Goal: Information Seeking & Learning: Learn about a topic

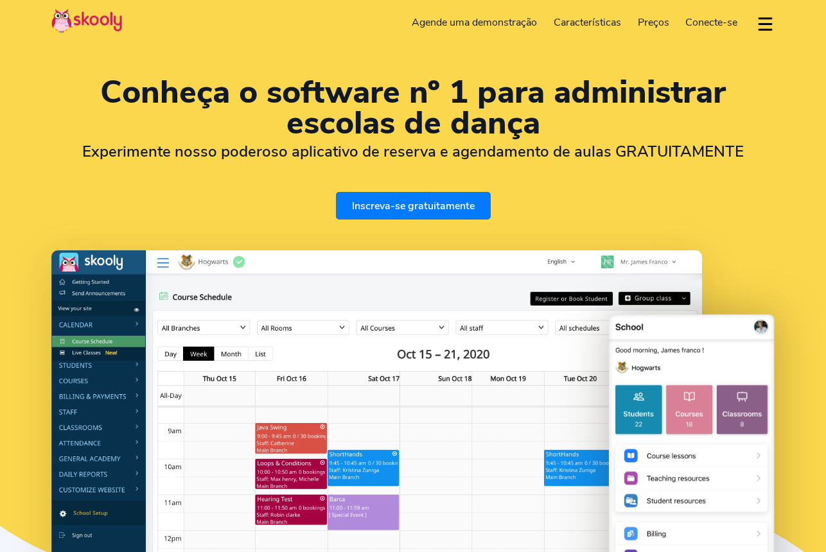
select select "pt"
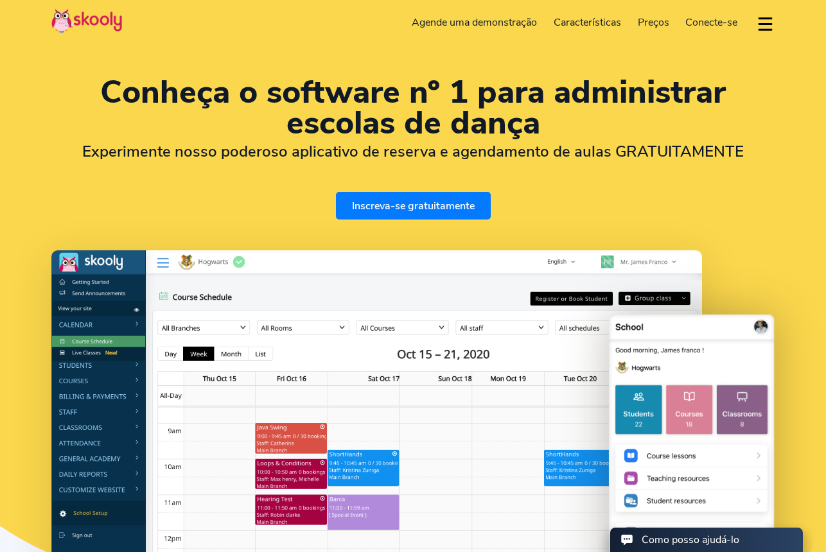
select select "351"
select select "[GEOGRAPHIC_DATA]"
select select "Europe/Lisbon"
click at [648, 19] on span "Preços" at bounding box center [652, 22] width 31 height 14
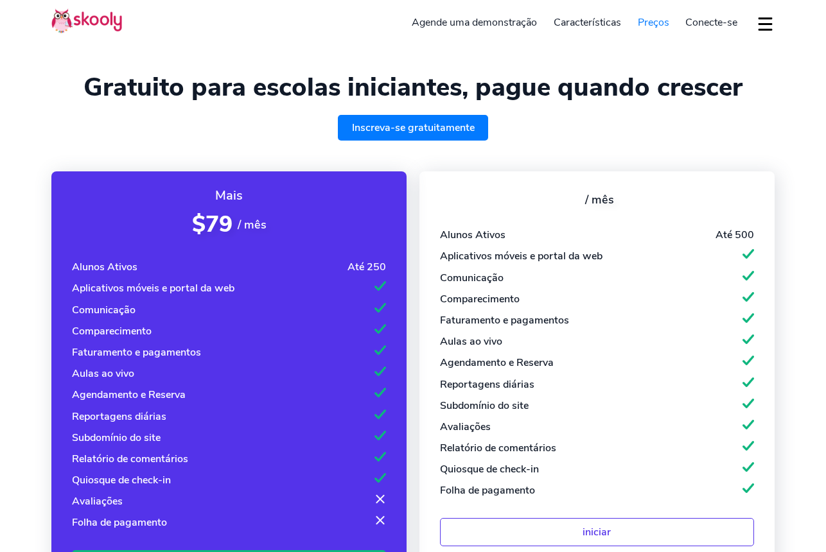
select select "pt"
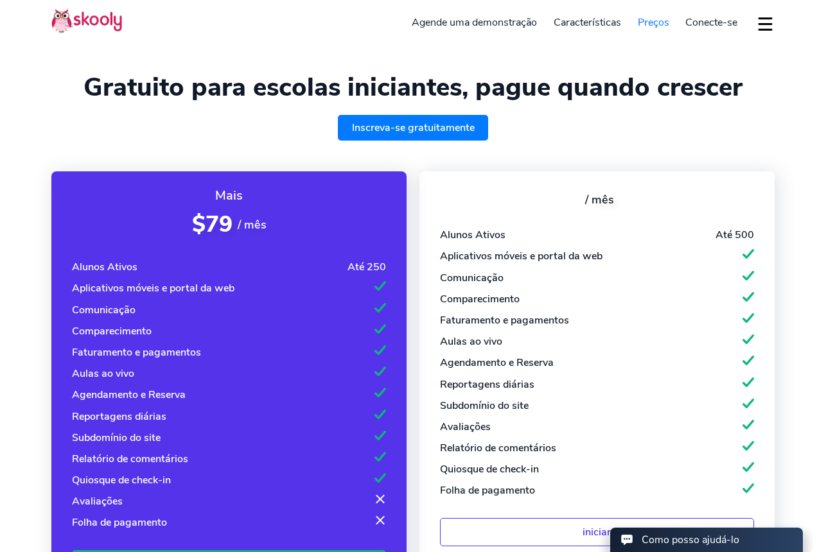
select select "351"
select select "[GEOGRAPHIC_DATA]"
select select "Europe/[GEOGRAPHIC_DATA]"
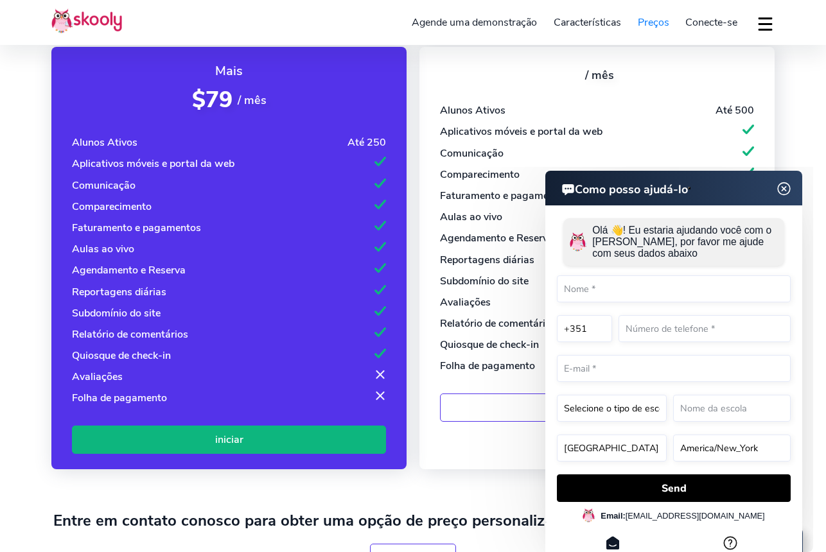
scroll to position [114, 0]
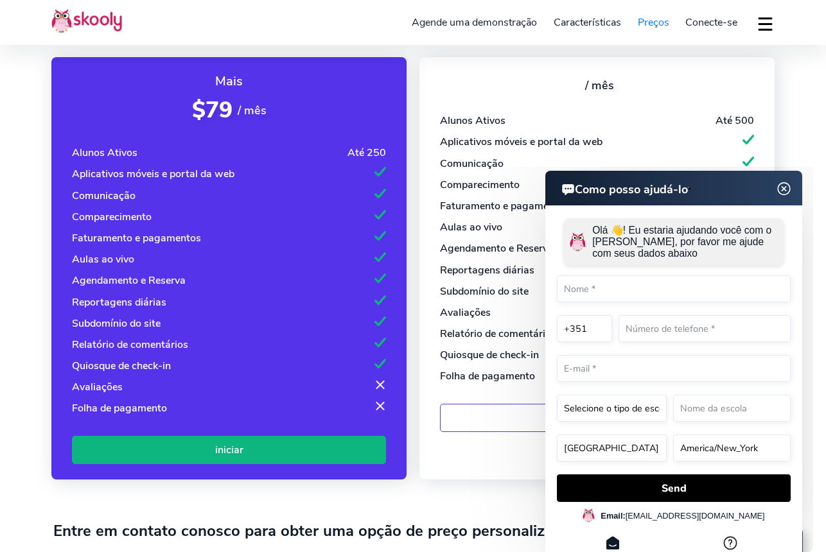
click at [786, 189] on img at bounding box center [784, 189] width 24 height 16
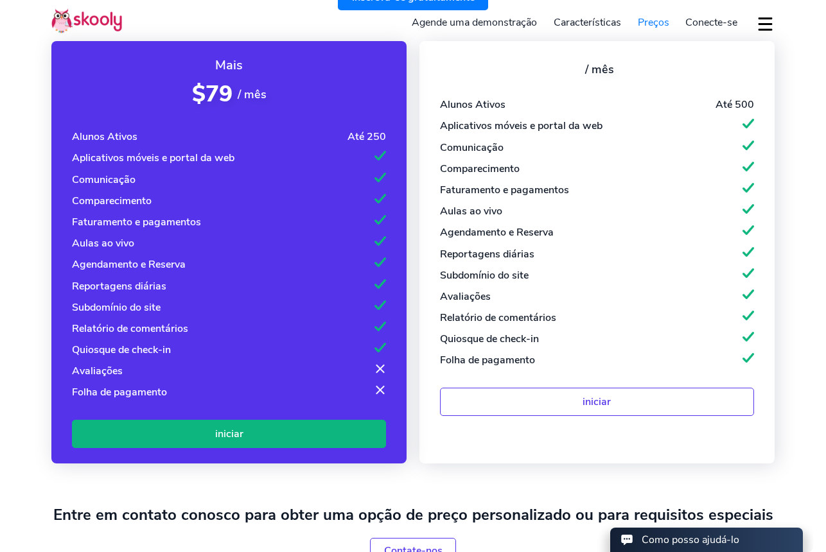
scroll to position [0, 0]
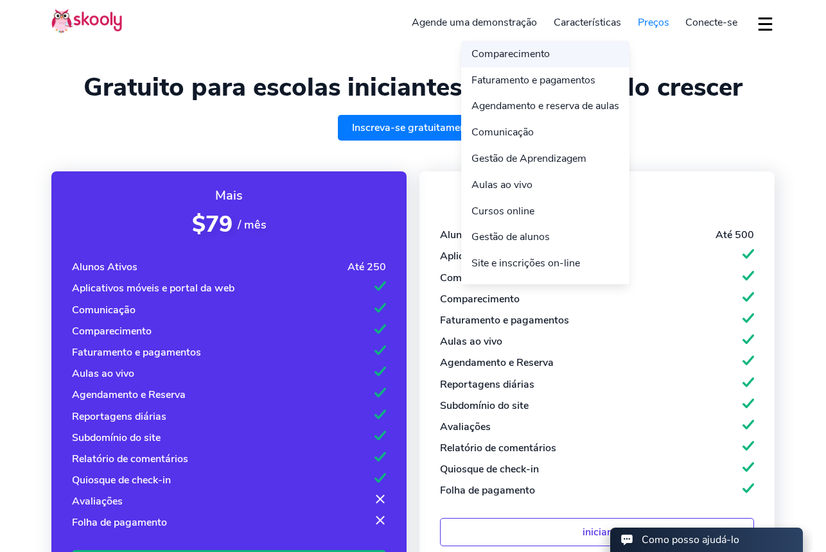
click at [533, 53] on link "Comparecimento" at bounding box center [545, 54] width 168 height 26
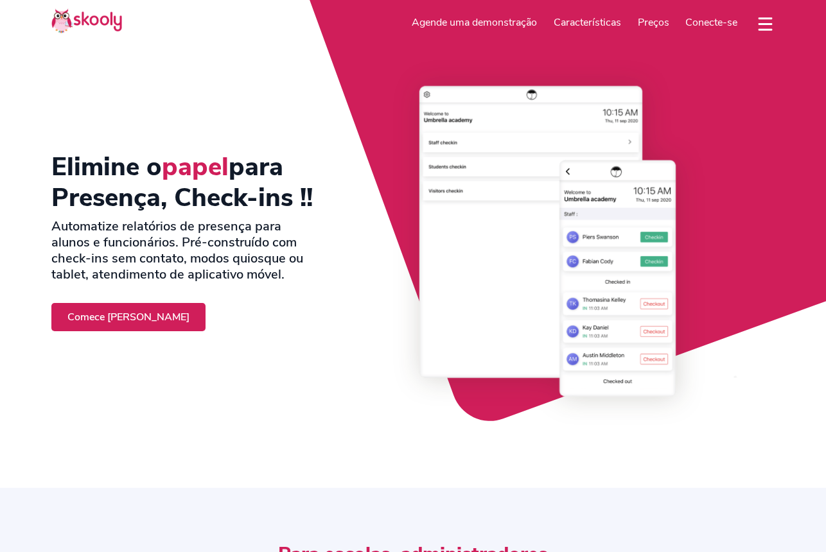
select select "pt"
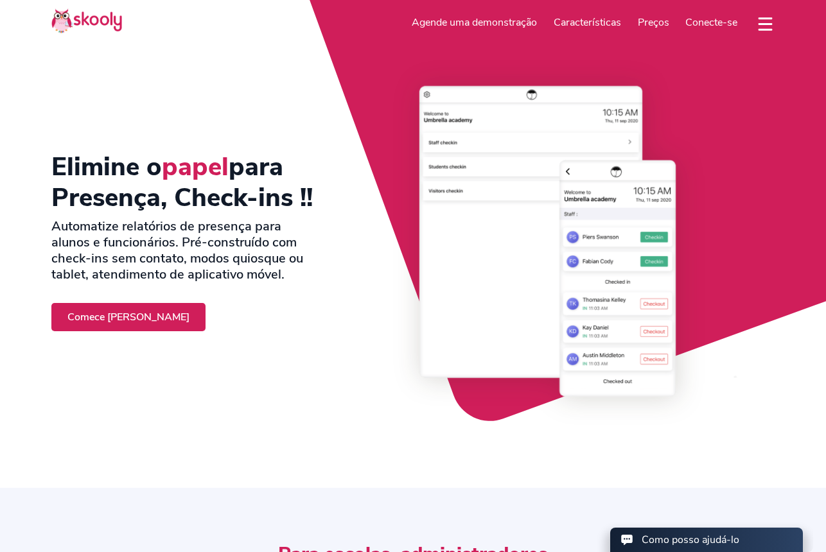
select select "351"
select select "[GEOGRAPHIC_DATA]"
select select "Europe/[GEOGRAPHIC_DATA]"
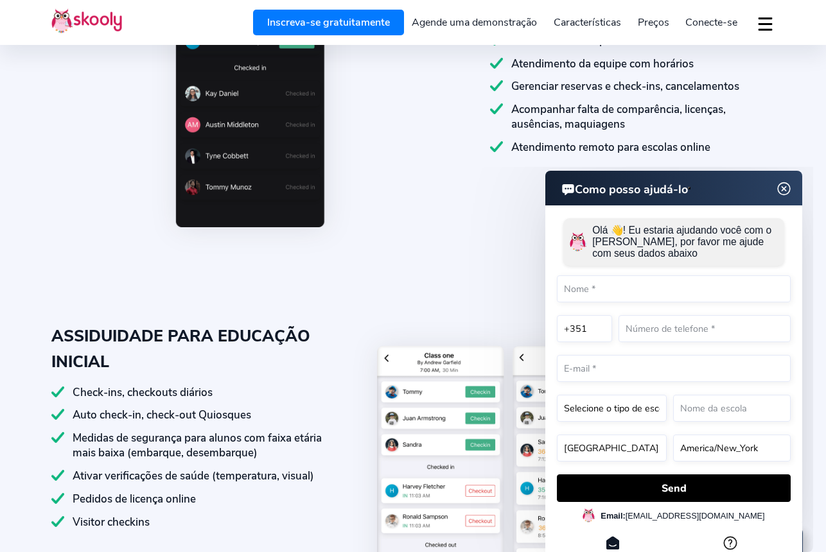
scroll to position [763, 0]
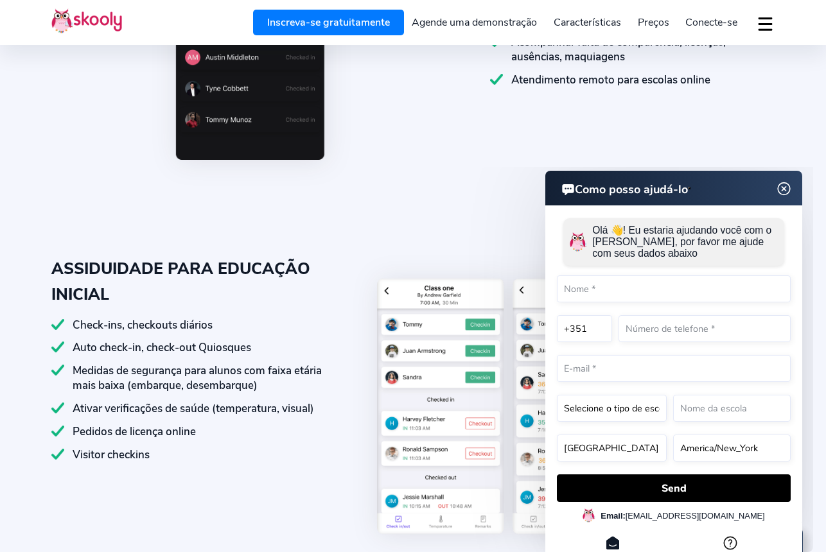
click at [788, 187] on img at bounding box center [784, 189] width 24 height 16
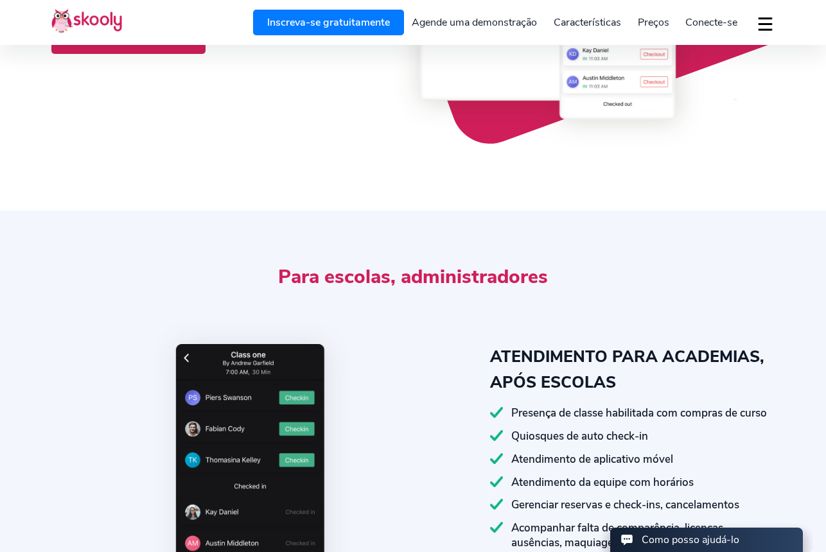
scroll to position [0, 0]
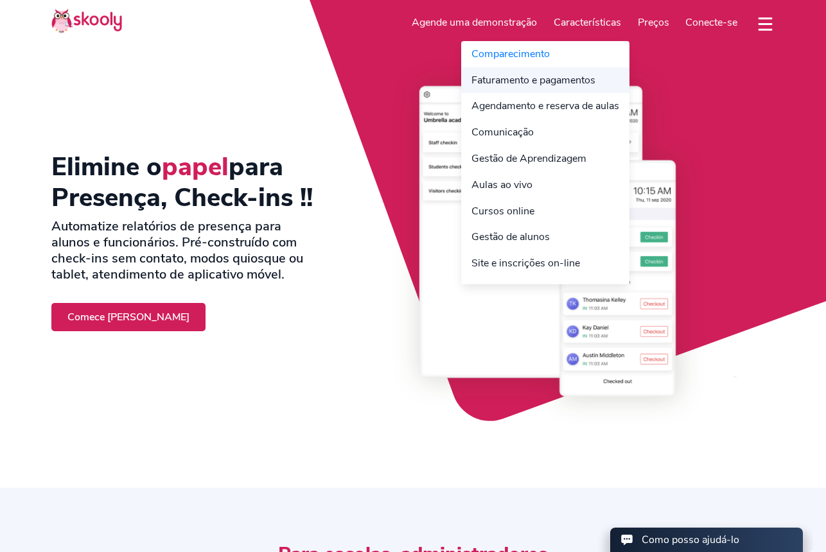
click at [554, 80] on link "Faturamento e pagamentos" at bounding box center [545, 80] width 168 height 26
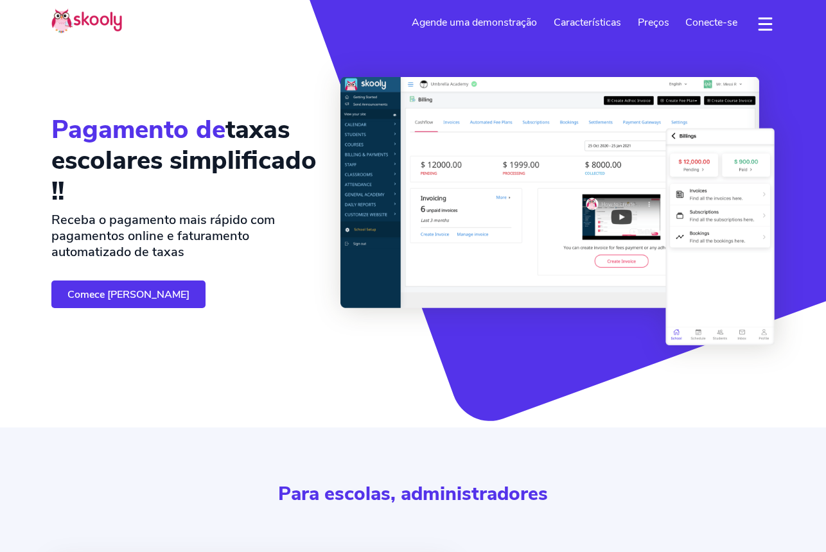
select select "pt"
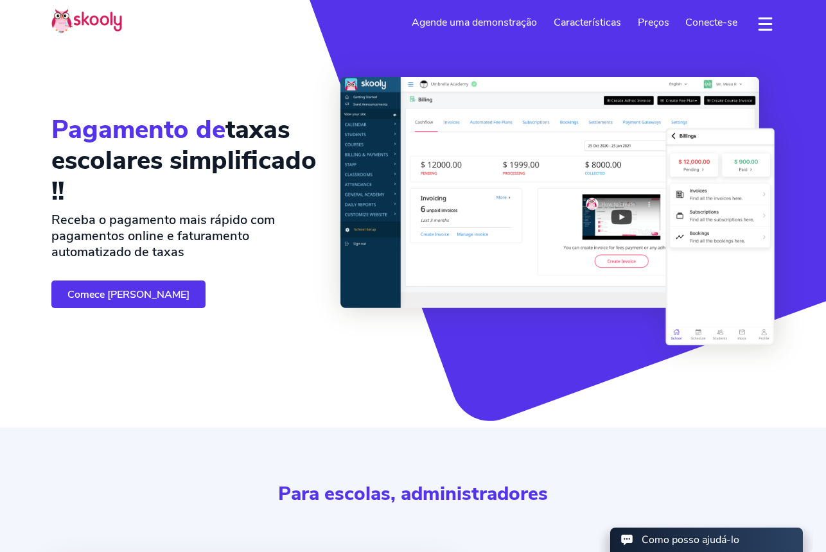
select select "351"
select select "[GEOGRAPHIC_DATA]"
select select "Europe/[GEOGRAPHIC_DATA]"
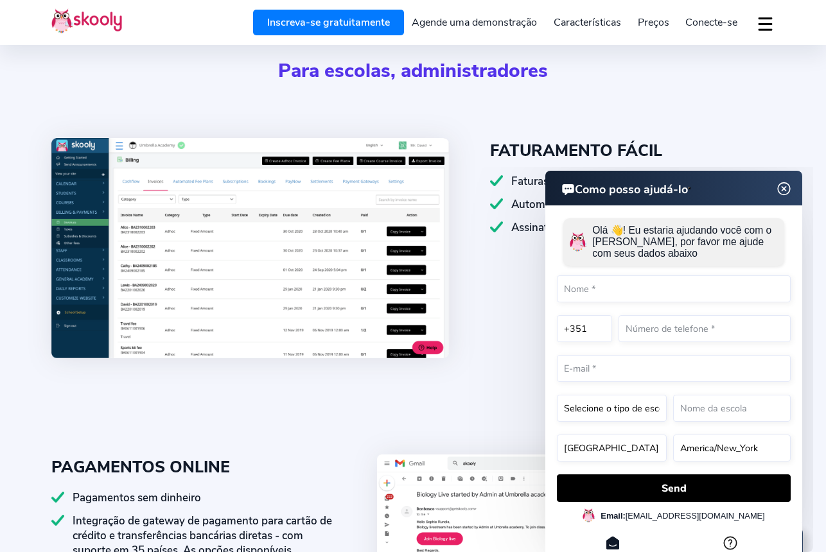
scroll to position [15, 0]
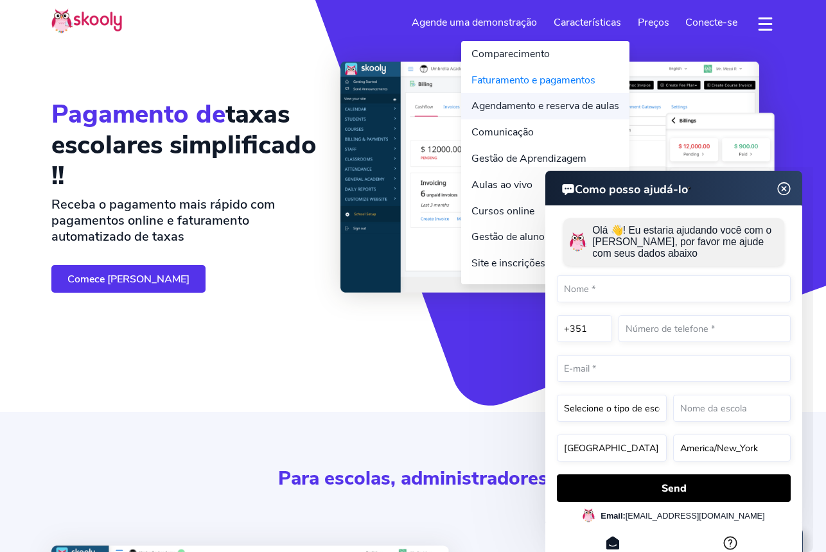
click at [520, 110] on link "Agendamento e reserva de aulas" at bounding box center [545, 106] width 168 height 26
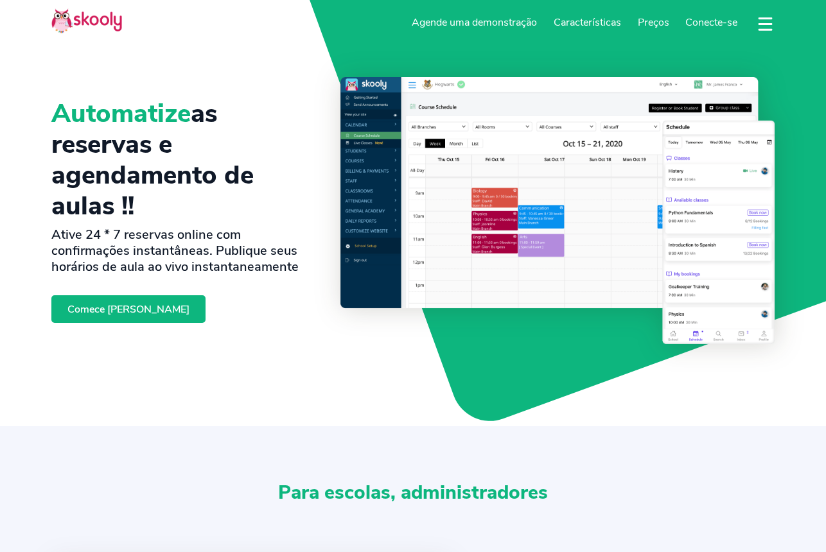
select select "pt"
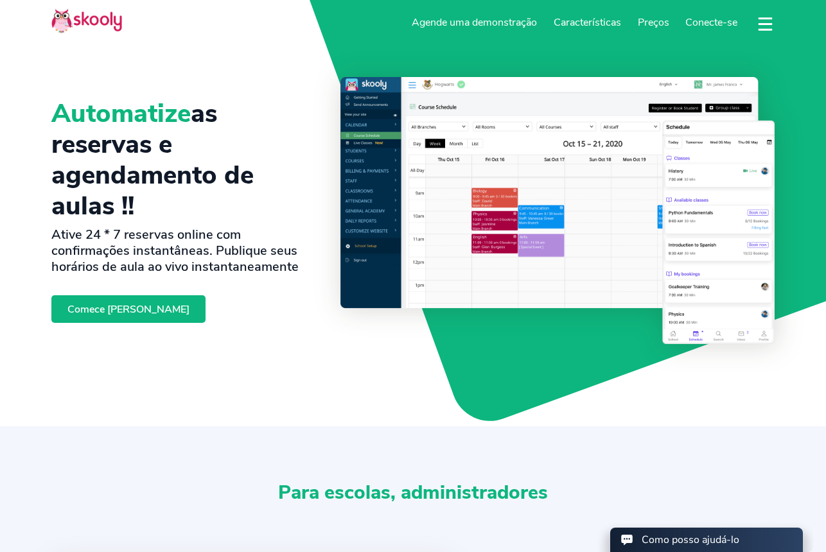
select select "351"
select select "[GEOGRAPHIC_DATA]"
select select "Europe/[GEOGRAPHIC_DATA]"
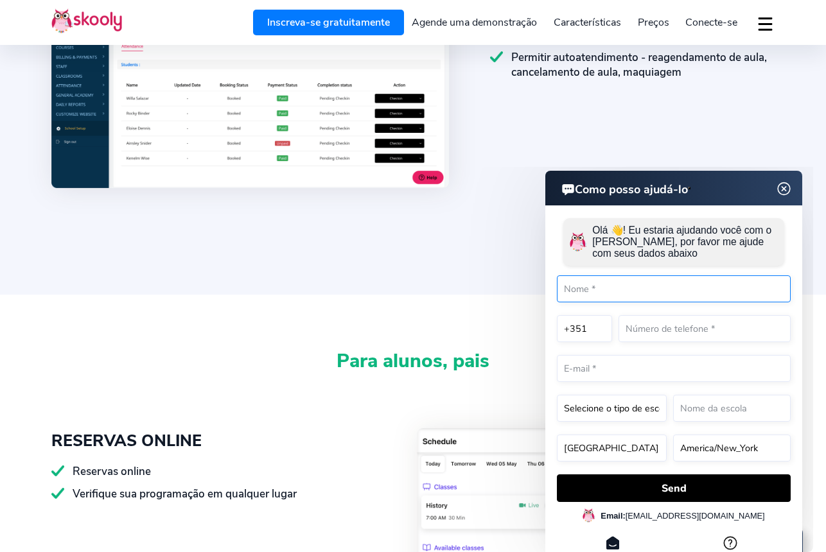
scroll to position [1167, 0]
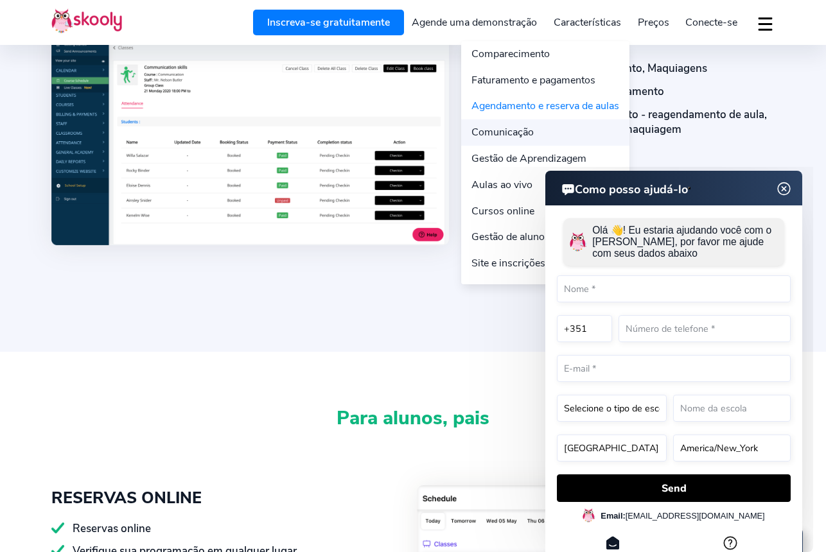
click at [515, 128] on link "Comunicação" at bounding box center [545, 132] width 168 height 26
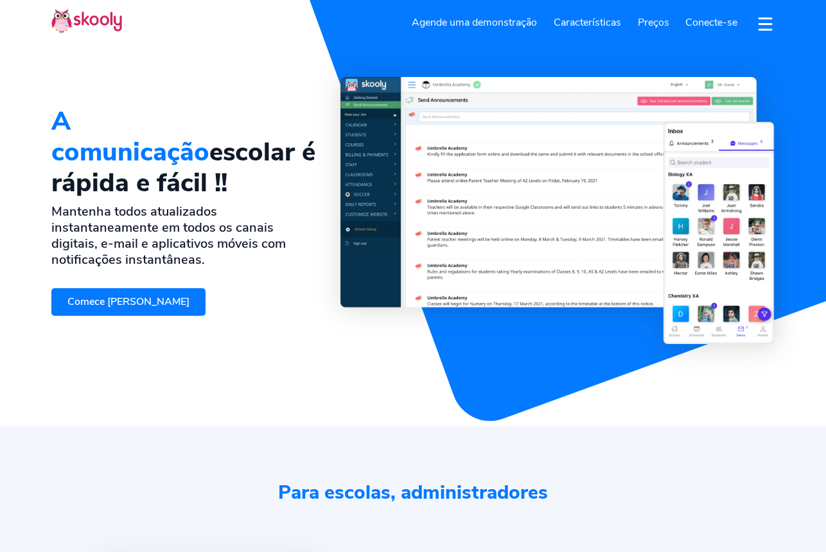
select select "pt"
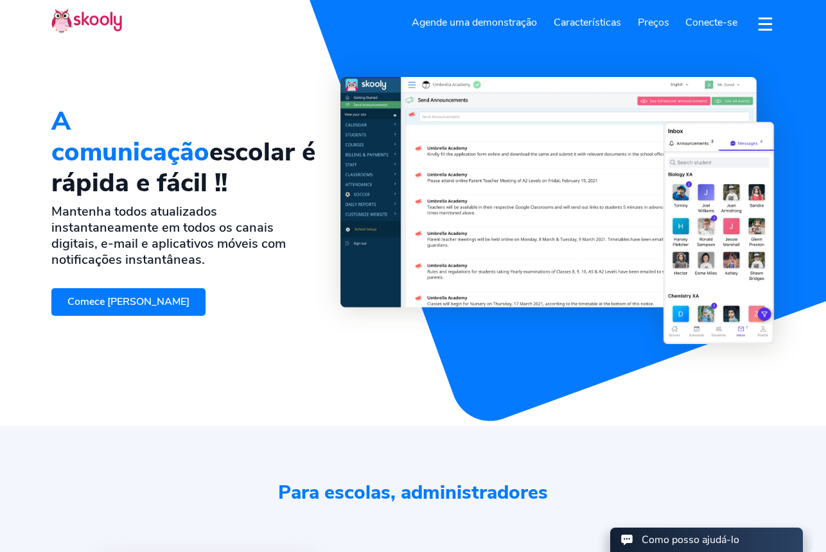
select select "351"
select select "[GEOGRAPHIC_DATA]"
select select "Europe/[GEOGRAPHIC_DATA]"
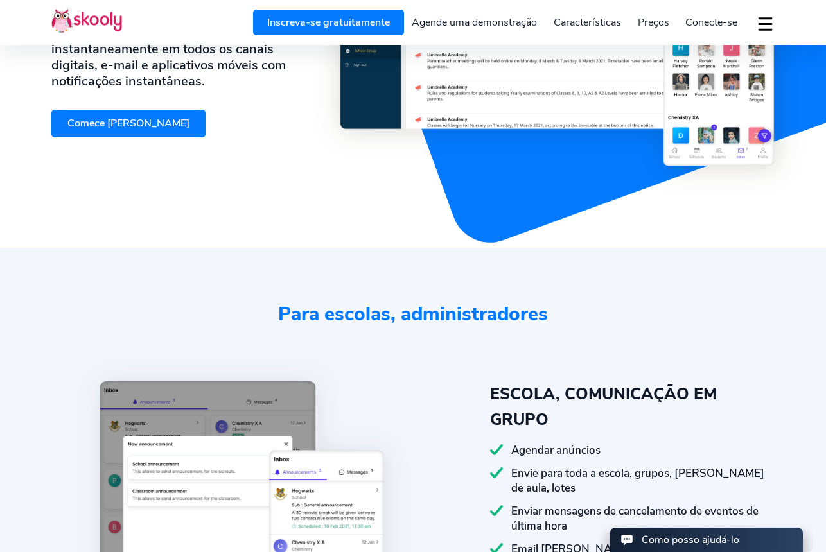
scroll to position [59, 0]
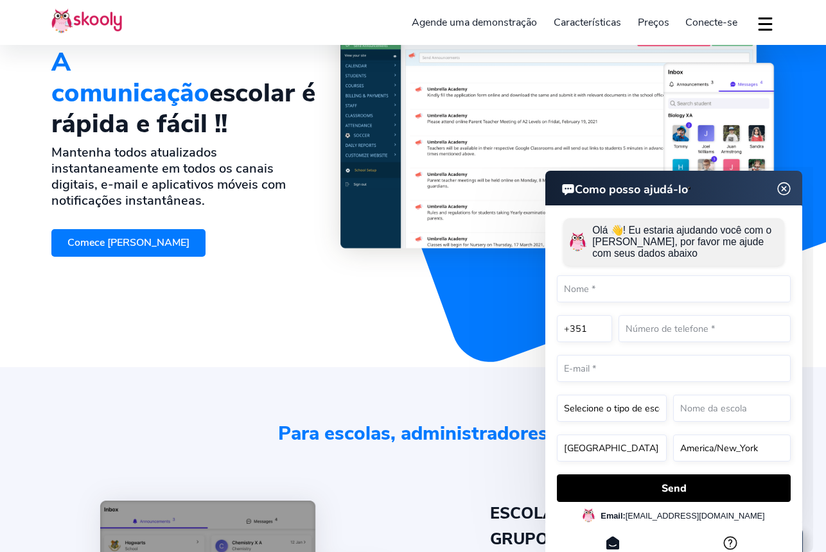
click at [783, 191] on img at bounding box center [784, 189] width 24 height 16
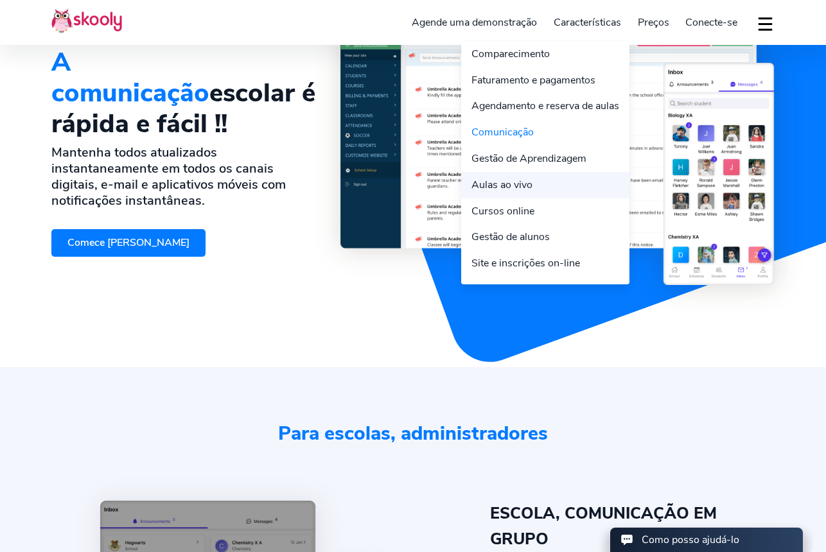
click at [510, 186] on link "Aulas ao vivo" at bounding box center [545, 185] width 168 height 26
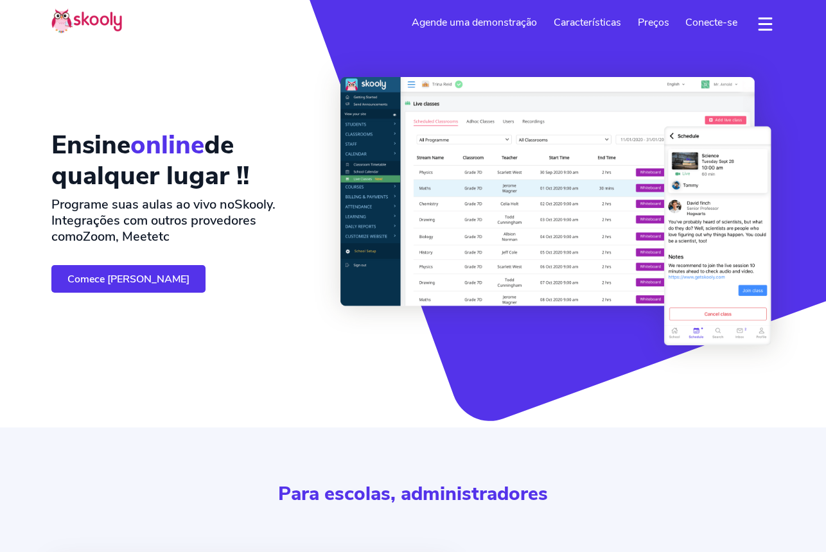
select select "pt"
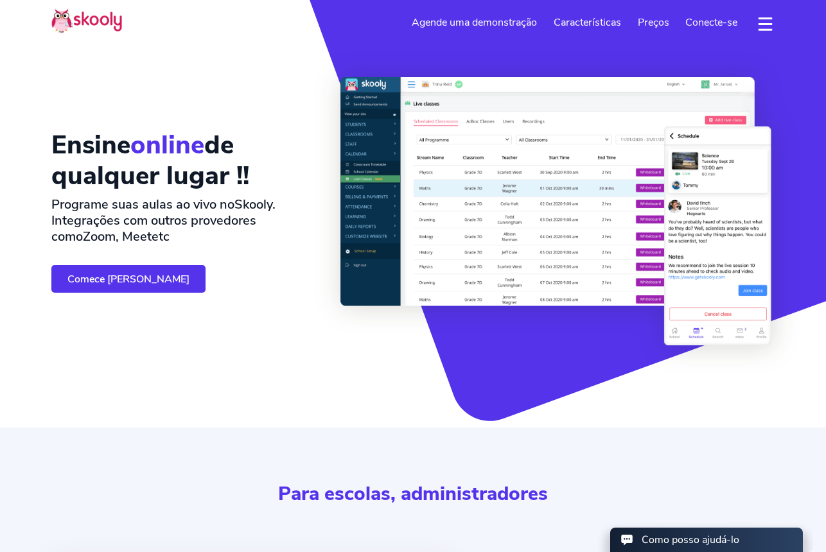
select select "351"
select select "[GEOGRAPHIC_DATA]"
select select "Europe/[GEOGRAPHIC_DATA]"
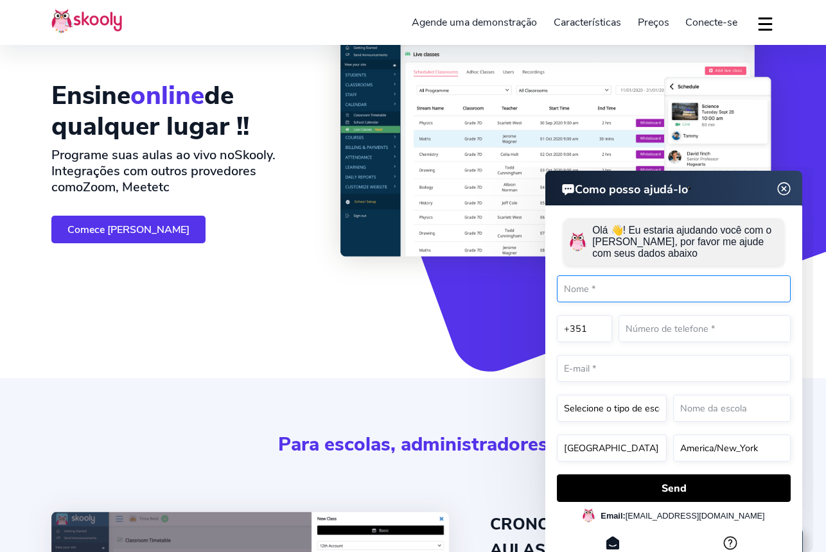
scroll to position [48, 0]
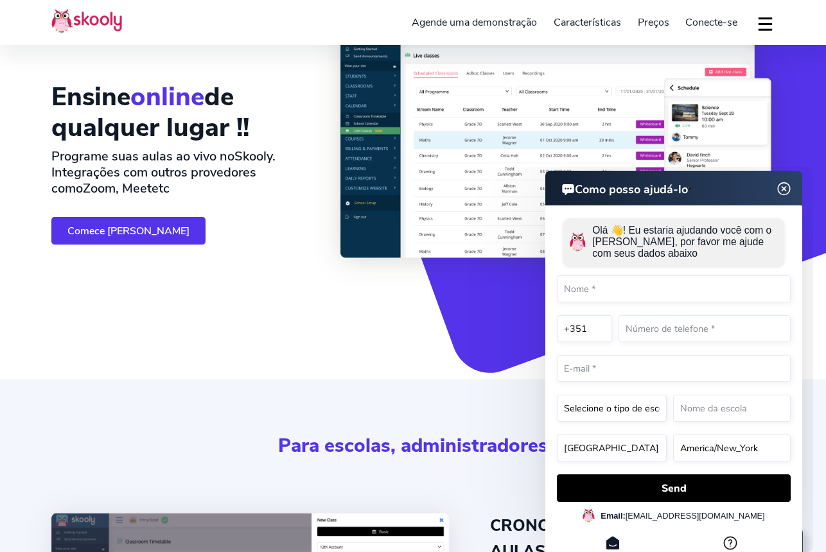
click at [783, 188] on img at bounding box center [784, 189] width 24 height 16
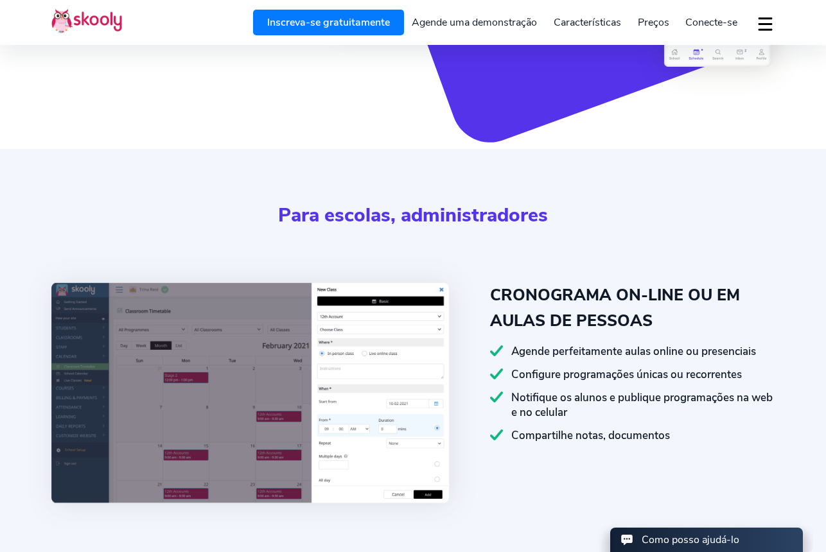
scroll to position [0, 0]
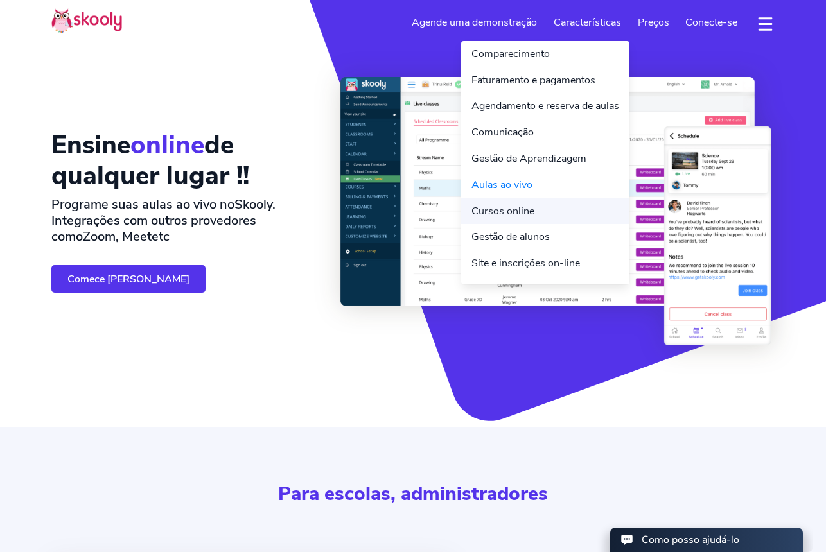
click at [503, 207] on link "Cursos online" at bounding box center [545, 211] width 168 height 26
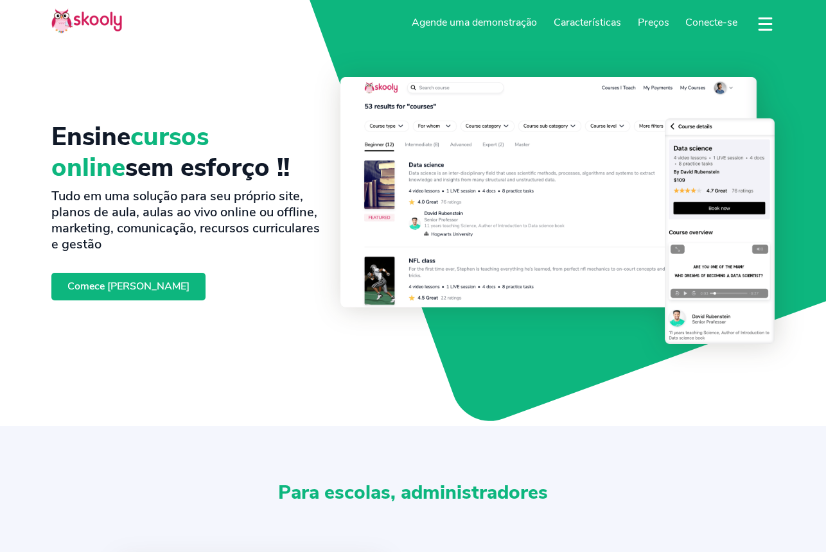
select select "pt"
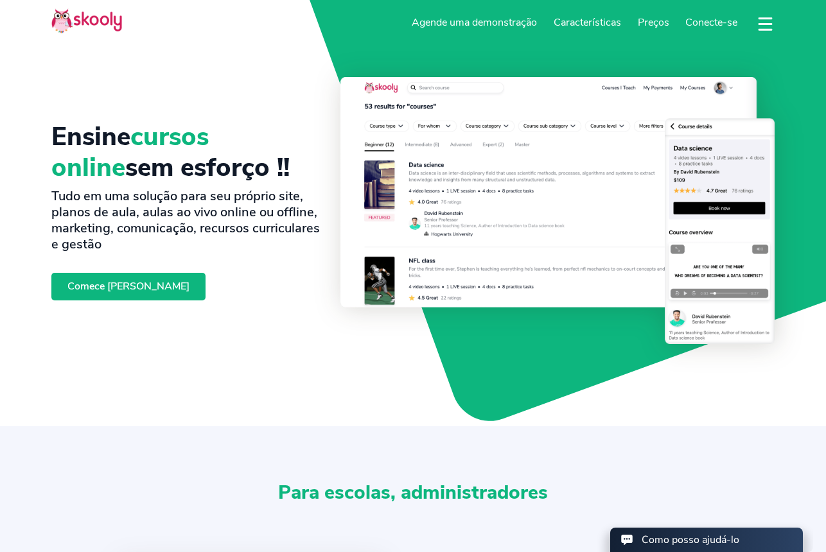
select select "351"
select select "[GEOGRAPHIC_DATA]"
select select "Europe/[GEOGRAPHIC_DATA]"
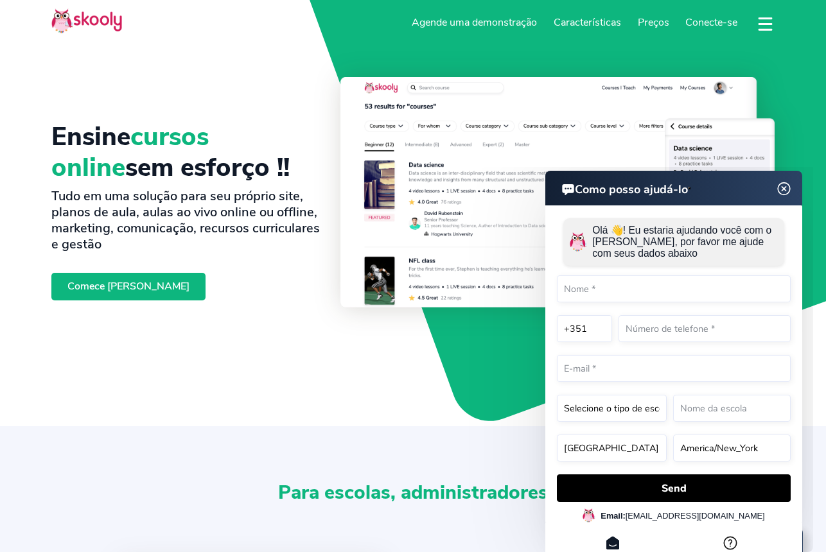
click at [786, 188] on img at bounding box center [784, 189] width 24 height 16
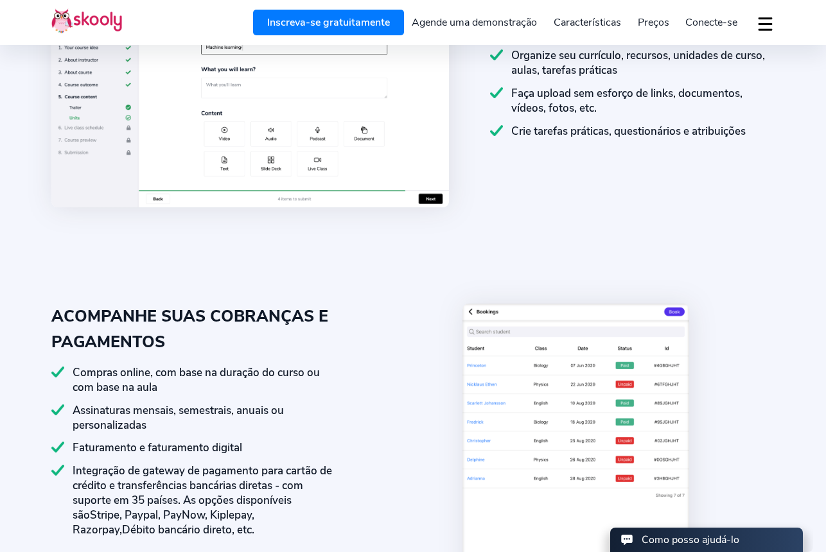
scroll to position [1197, 0]
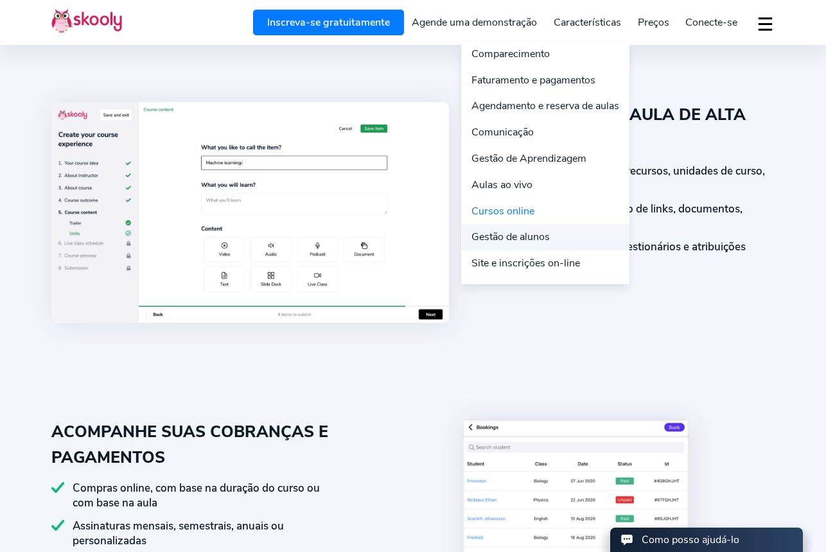
click at [530, 237] on link "Gestão de alunos" at bounding box center [545, 237] width 168 height 26
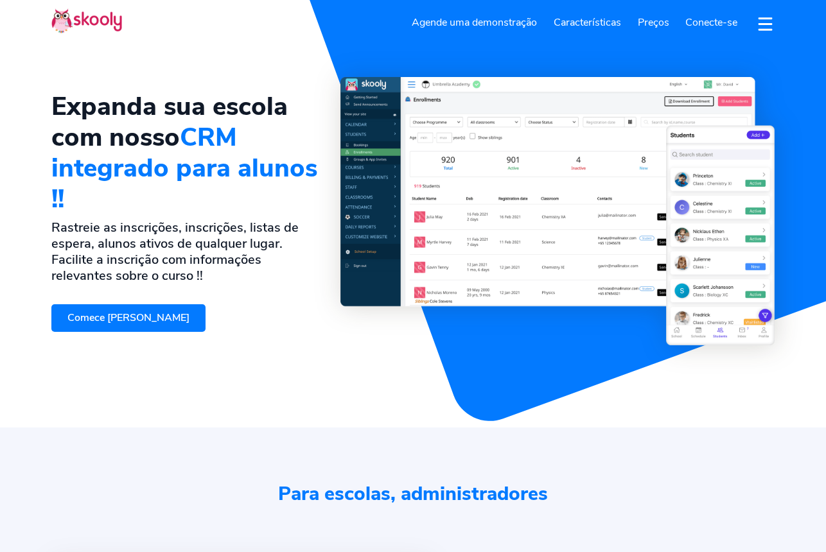
select select "pt"
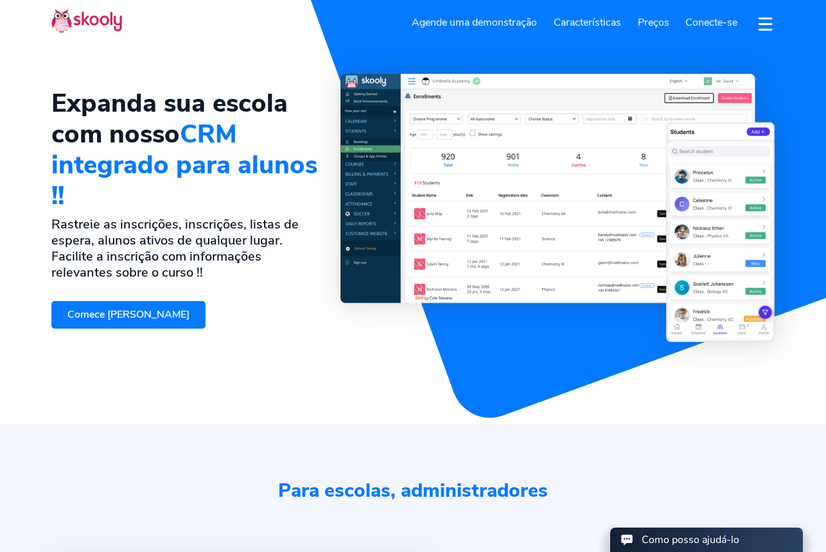
select select "351"
select select "Portugal"
select select "Europe/[GEOGRAPHIC_DATA]"
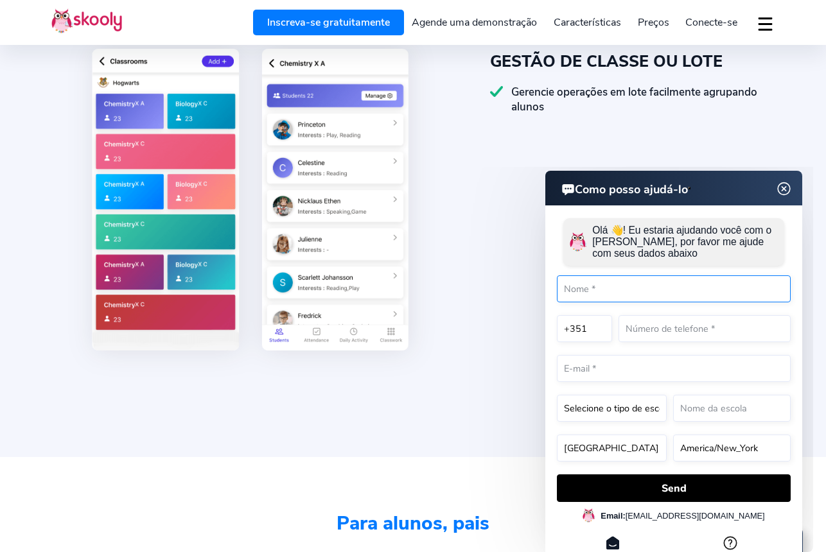
scroll to position [1288, 0]
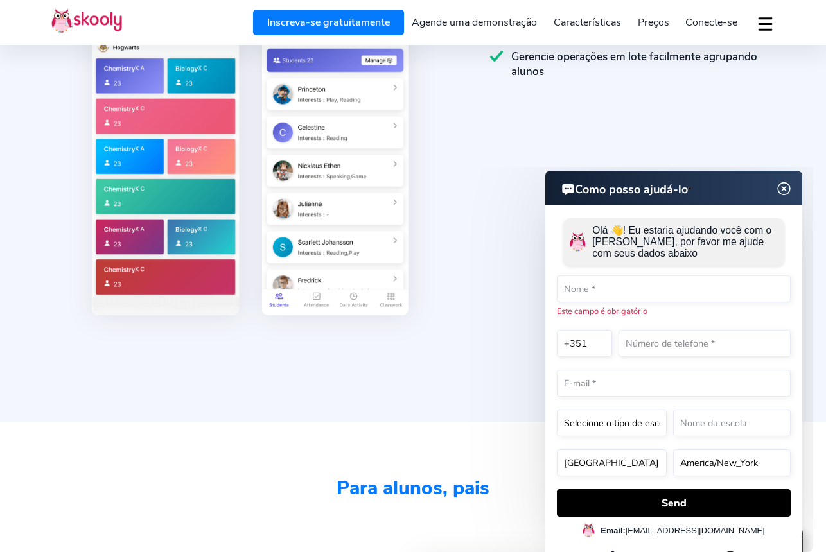
click at [786, 191] on img at bounding box center [784, 189] width 24 height 16
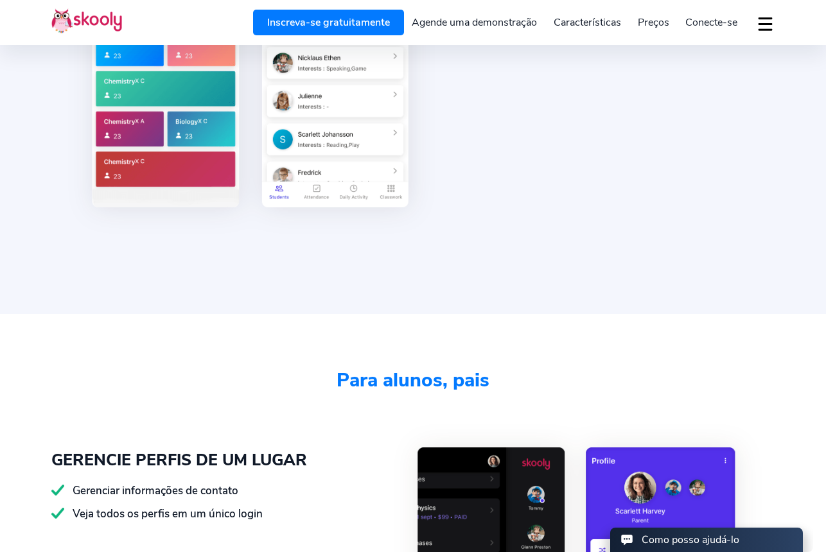
scroll to position [0, 0]
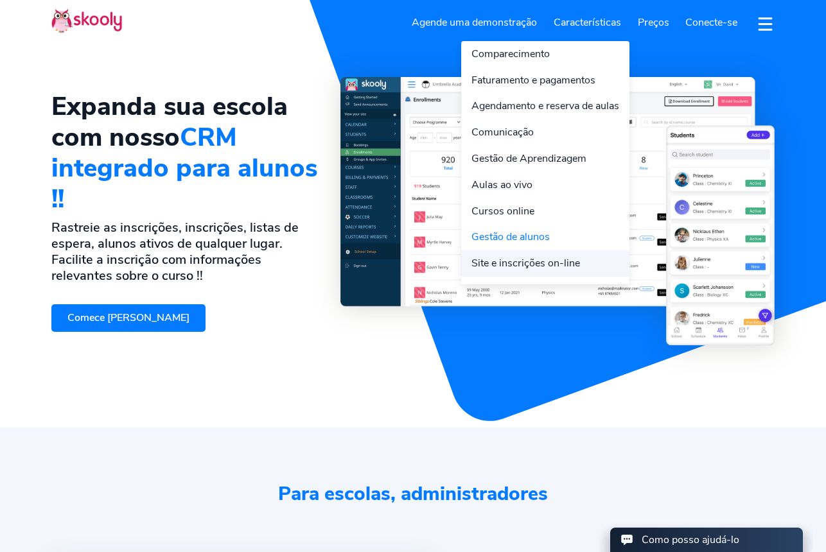
click at [556, 261] on link "Site e inscrições on-line" at bounding box center [545, 263] width 168 height 26
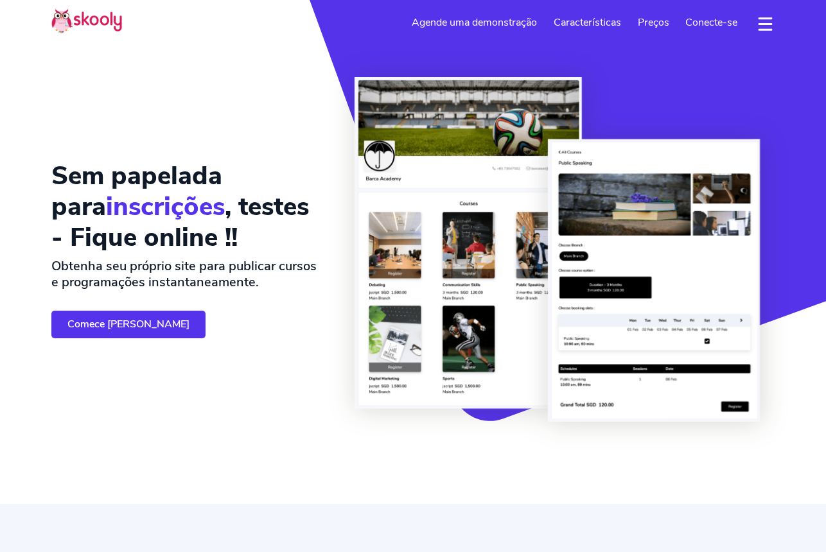
select select "pt"
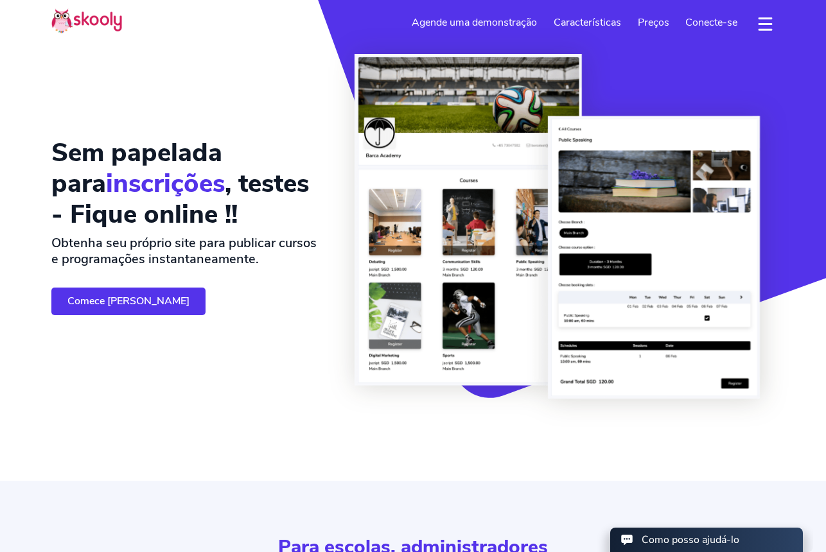
select select "351"
select select "[GEOGRAPHIC_DATA]"
select select "Europe/[GEOGRAPHIC_DATA]"
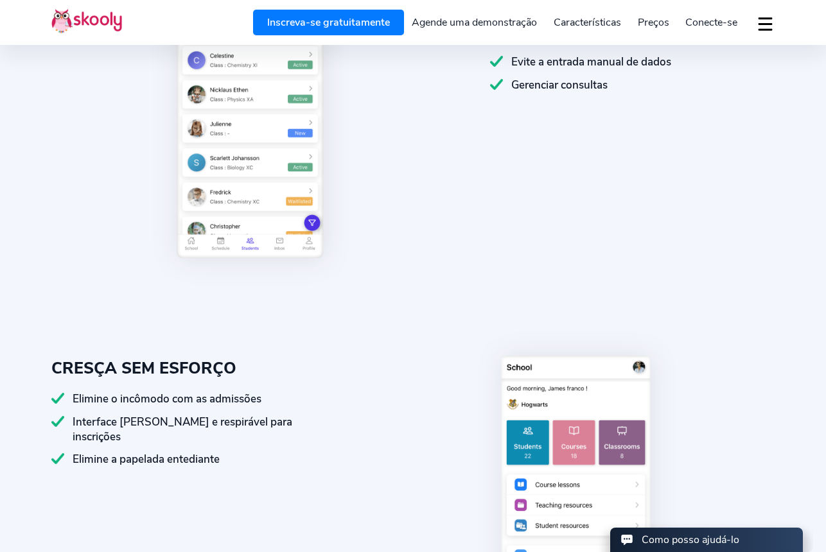
scroll to position [1109, 0]
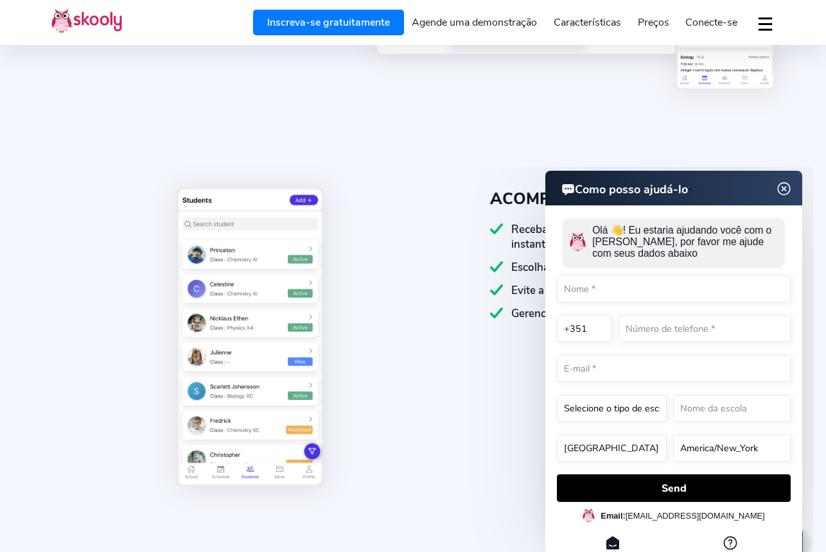
click at [786, 185] on img at bounding box center [784, 189] width 24 height 16
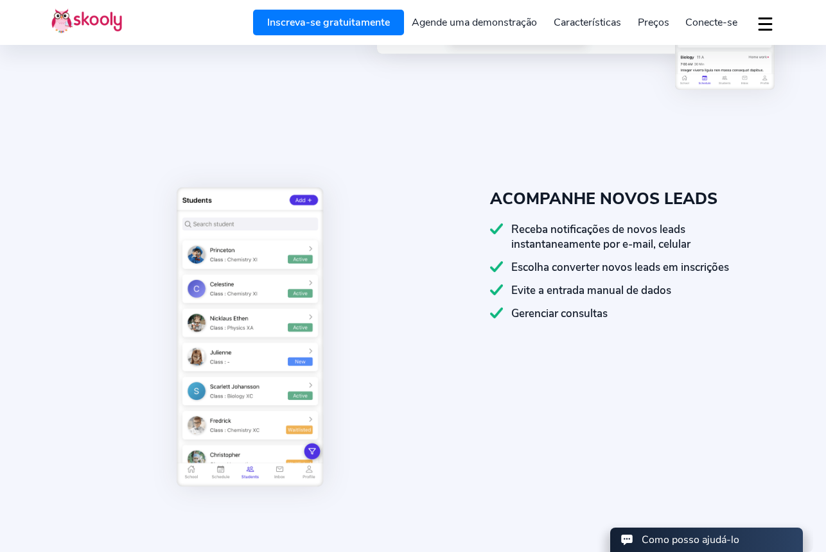
click at [363, 15] on link "Inscreva-se gratuitamente" at bounding box center [328, 23] width 151 height 26
click at [480, 22] on link "Agende uma demonstração" at bounding box center [475, 22] width 142 height 21
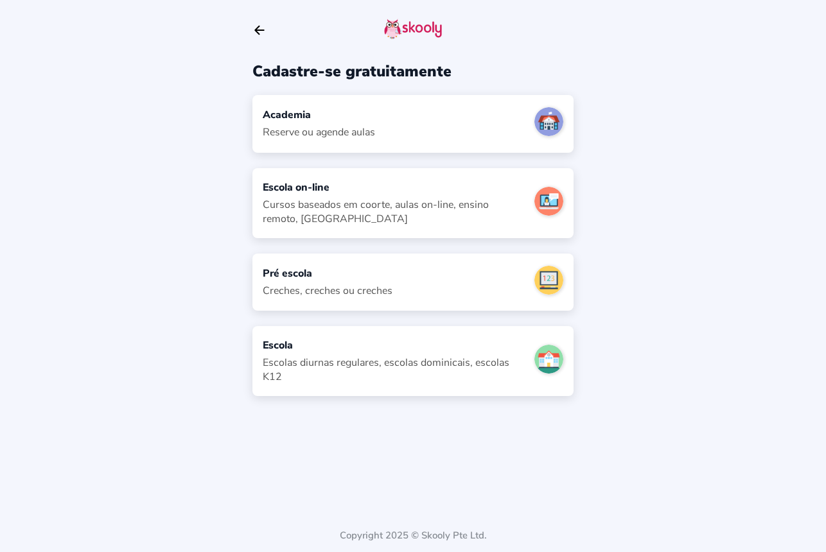
click at [336, 125] on div "Academia Reserve ou agende aulas" at bounding box center [319, 123] width 112 height 31
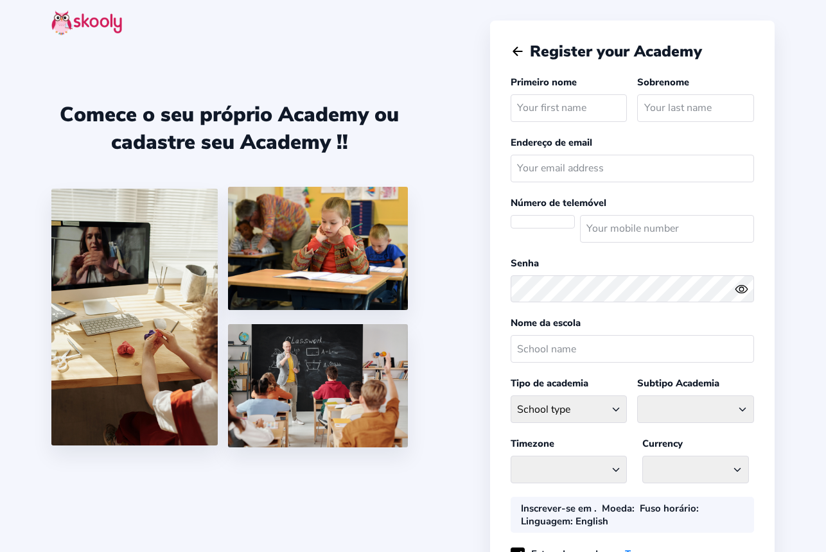
select select
select select "Europe/[GEOGRAPHIC_DATA]"
select select "EUR €"
select select "PT"
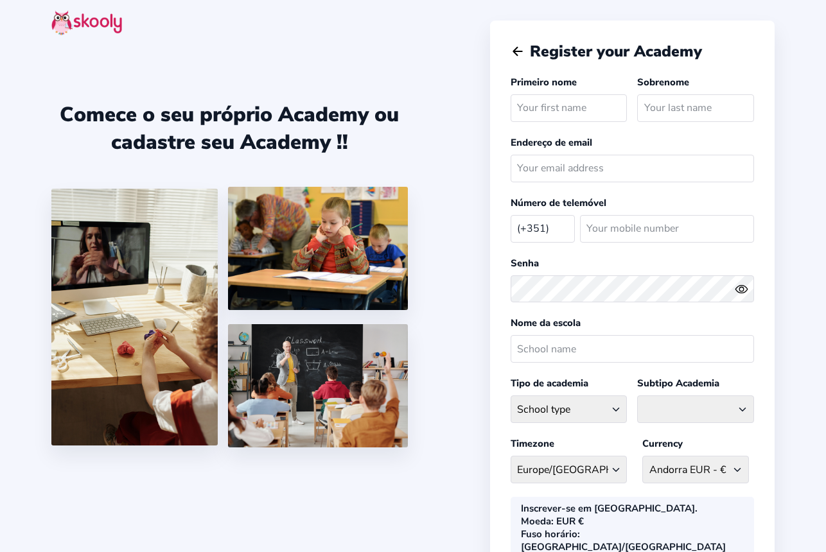
click at [810, 164] on div "Comece o seu próprio Academy ou cadastre seu Academy !! Register your Academy P…" at bounding box center [413, 380] width 826 height 761
click at [464, 90] on div "Comece o seu próprio Academy ou cadastre seu Academy !!" at bounding box center [270, 276] width 438 height 552
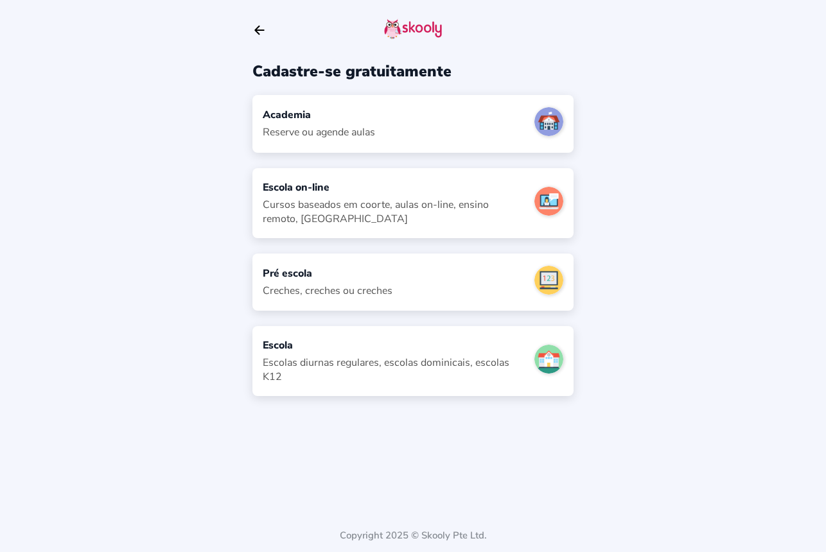
click at [257, 29] on icon "arrow back outline" at bounding box center [259, 30] width 9 height 8
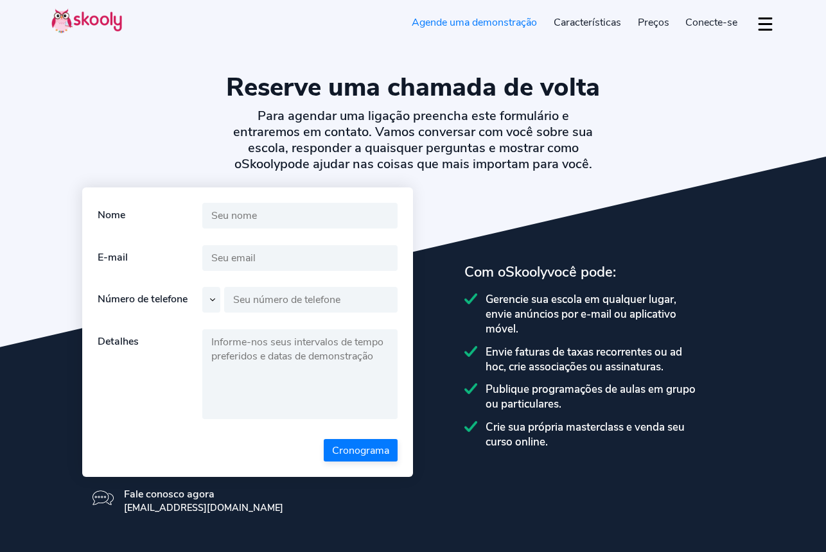
select select "pt"
select select "351"
select select "[GEOGRAPHIC_DATA]"
select select "Europe/[GEOGRAPHIC_DATA]"
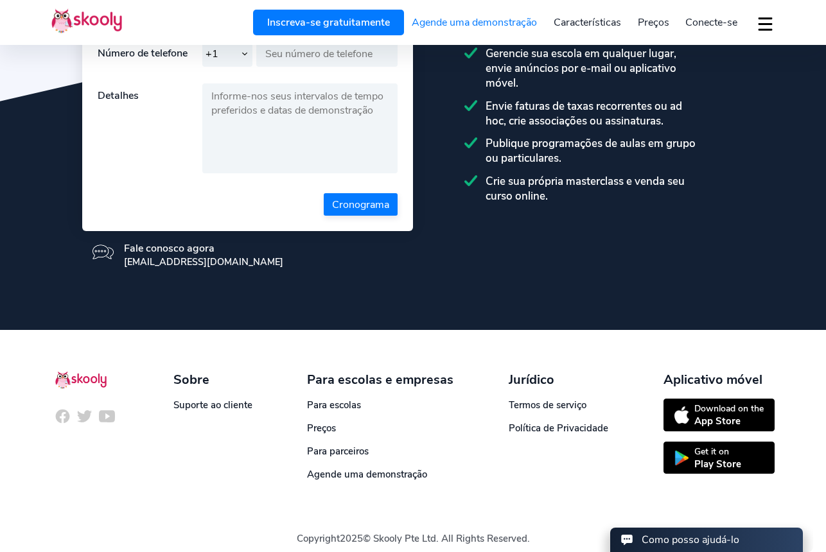
scroll to position [259, 0]
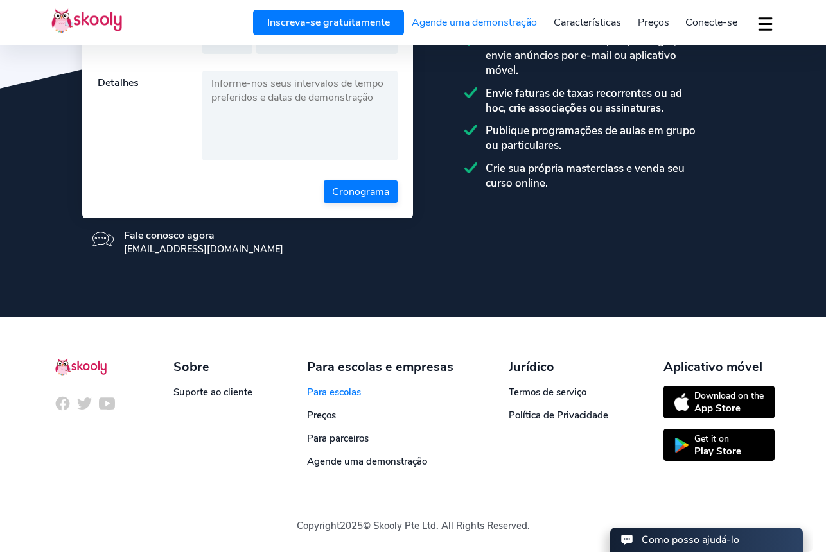
click at [349, 388] on link "Para escolas" at bounding box center [334, 392] width 54 height 13
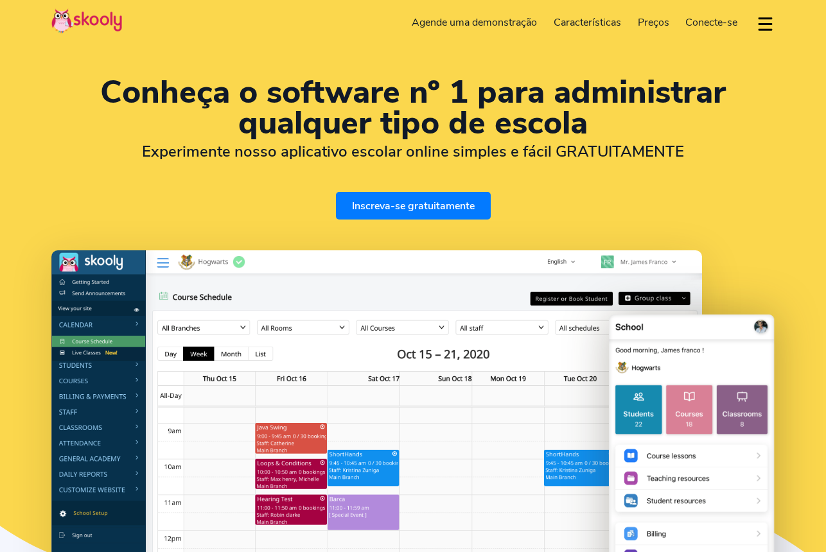
select select "pt"
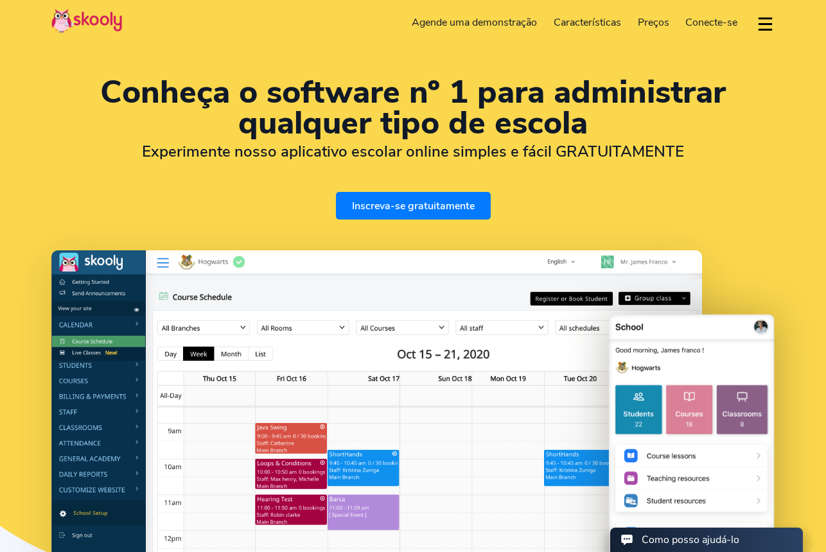
select select "351"
select select "[GEOGRAPHIC_DATA]"
select select "Europe/[GEOGRAPHIC_DATA]"
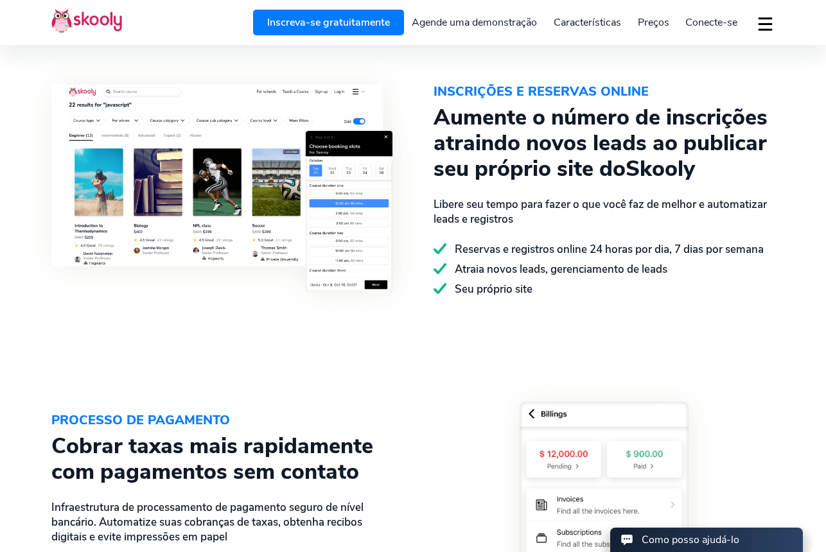
scroll to position [1543, 0]
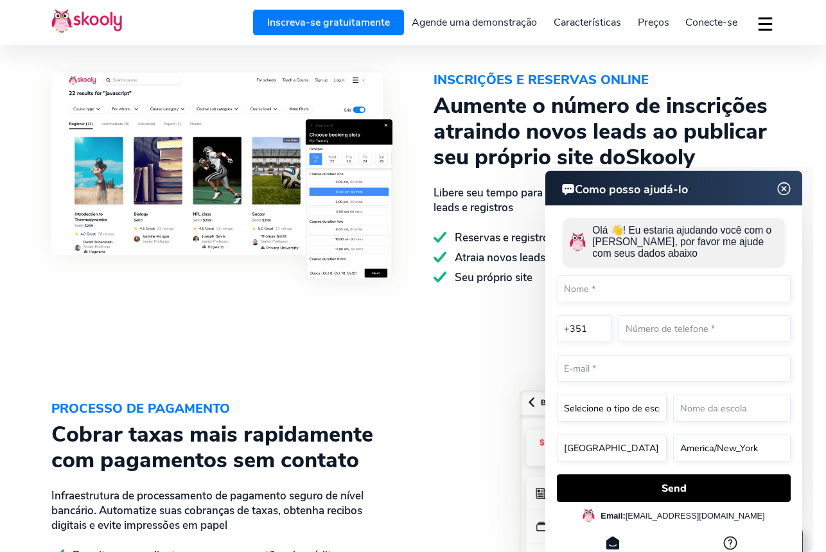
click at [786, 186] on img at bounding box center [784, 189] width 24 height 16
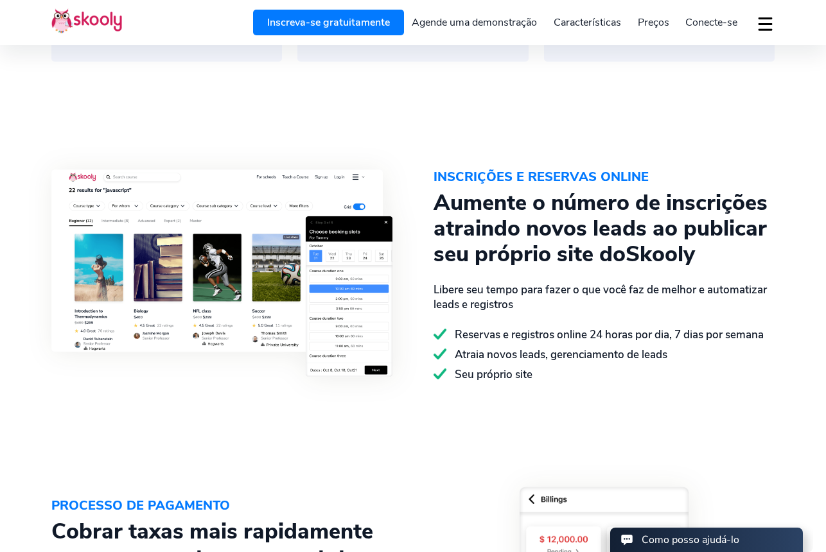
scroll to position [1128, 0]
